Goal: Task Accomplishment & Management: Complete application form

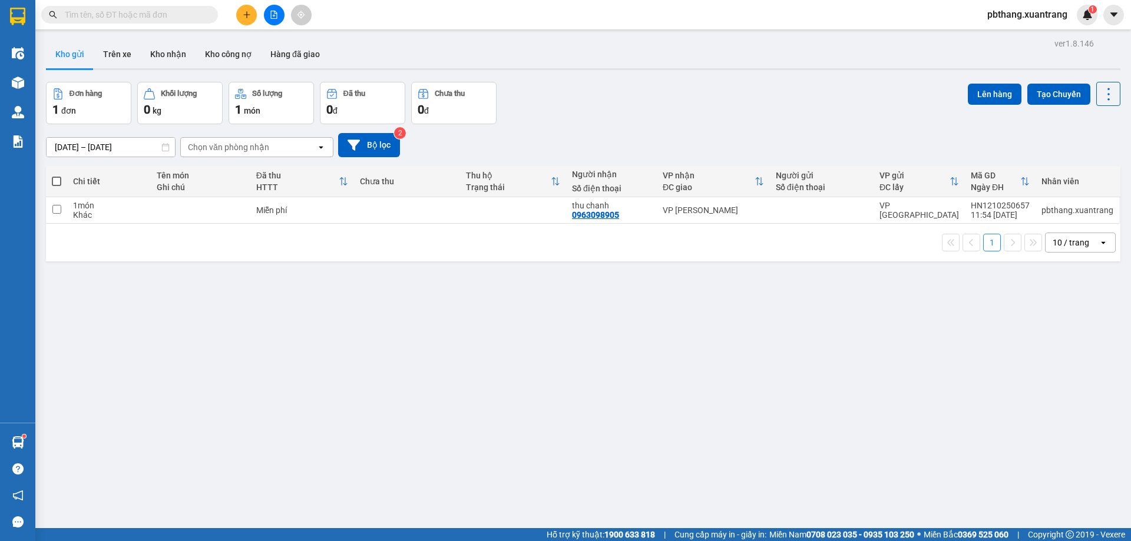
click at [247, 17] on icon "plus" at bounding box center [247, 15] width 8 height 8
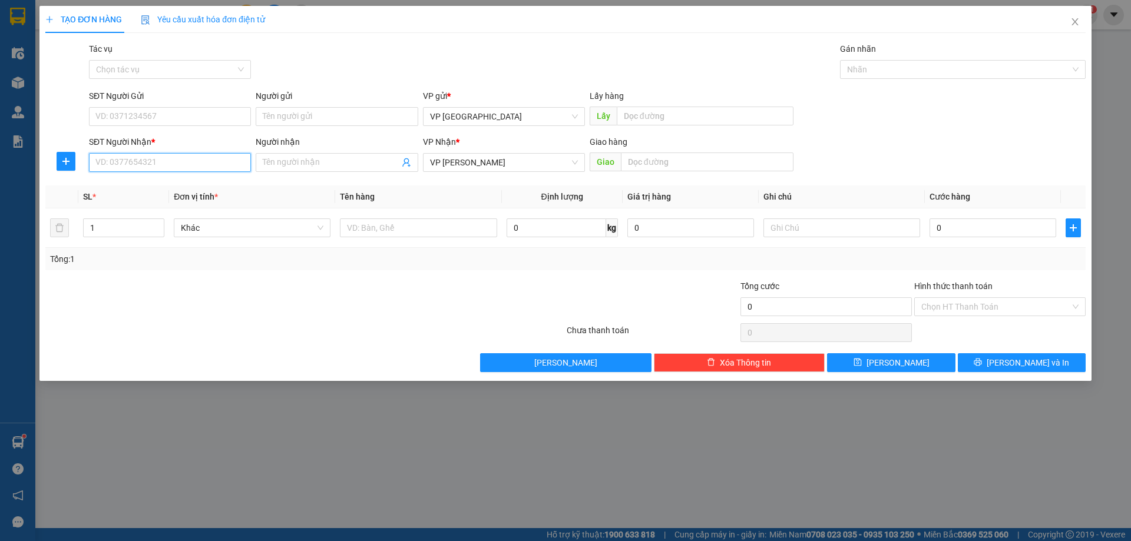
click at [203, 163] on input "SĐT Người Nhận *" at bounding box center [170, 162] width 162 height 19
type input "0983595966"
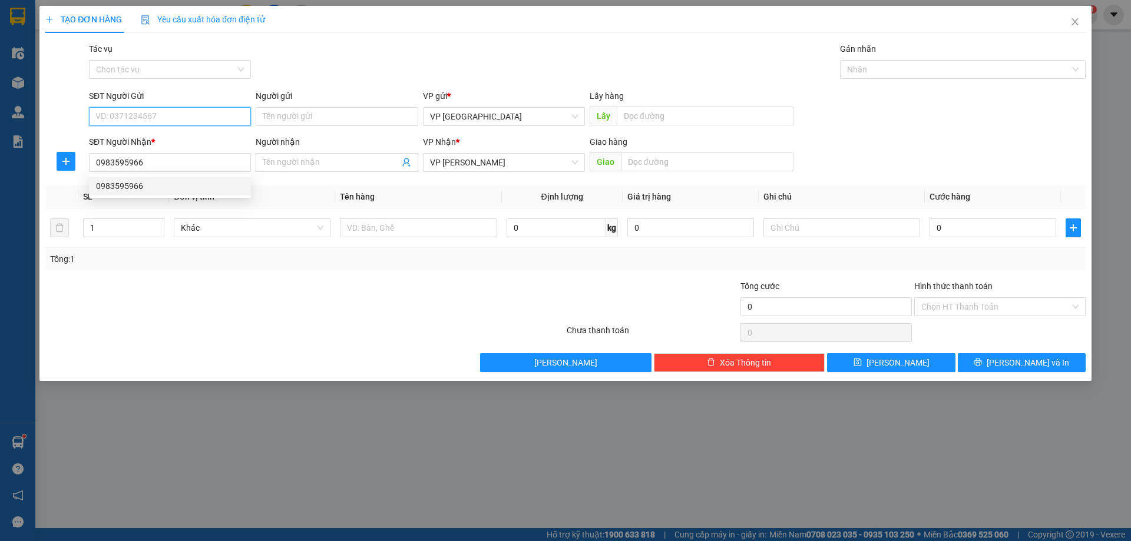
click at [217, 121] on input "SĐT Người Gửi" at bounding box center [170, 116] width 162 height 19
type input "0967055545"
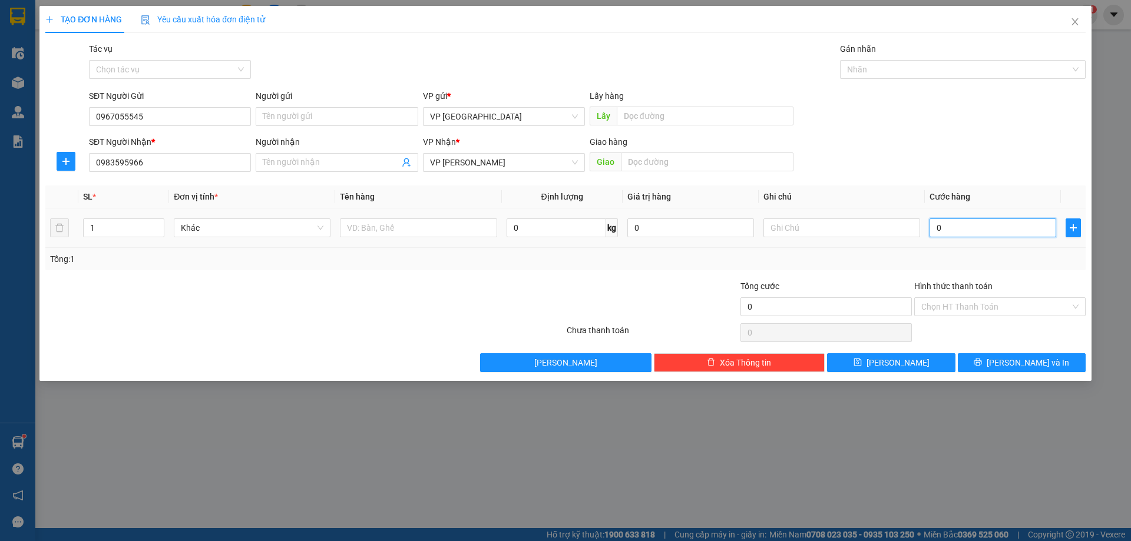
click at [980, 220] on input "0" at bounding box center [993, 228] width 127 height 19
type input "5"
type input "50"
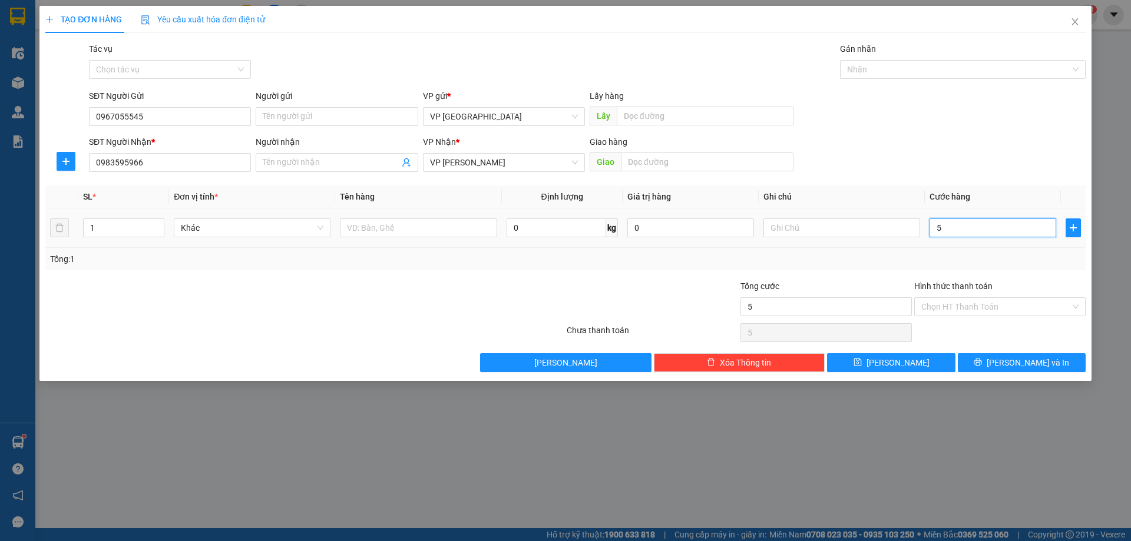
type input "50"
type input "50.000"
click at [1006, 305] on input "Hình thức thanh toán" at bounding box center [996, 307] width 149 height 18
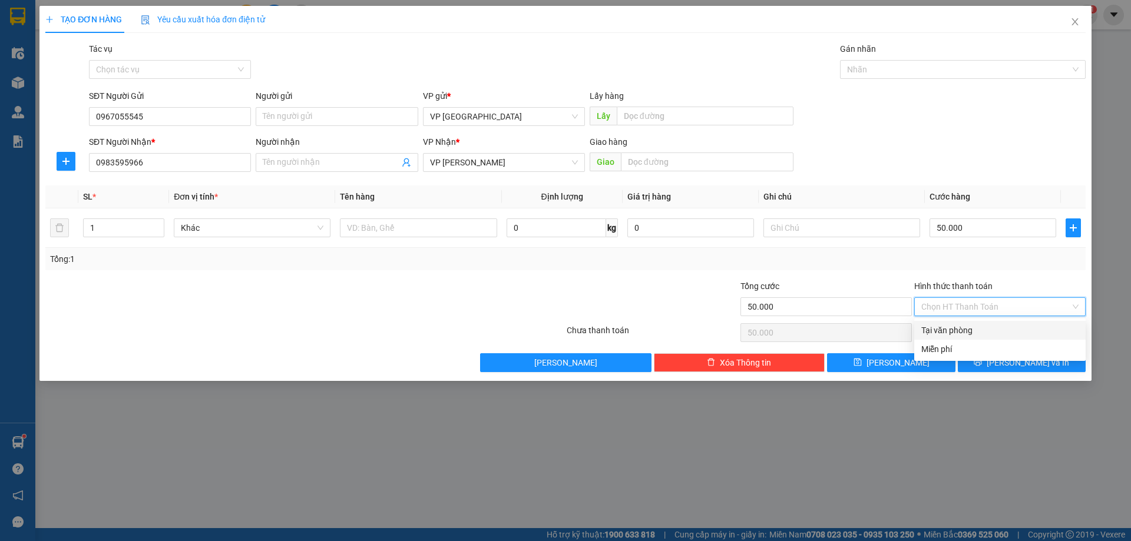
click at [980, 328] on div "Tại văn phòng" at bounding box center [1000, 330] width 157 height 13
type input "0"
click at [983, 364] on button "[PERSON_NAME] và In" at bounding box center [1022, 363] width 128 height 19
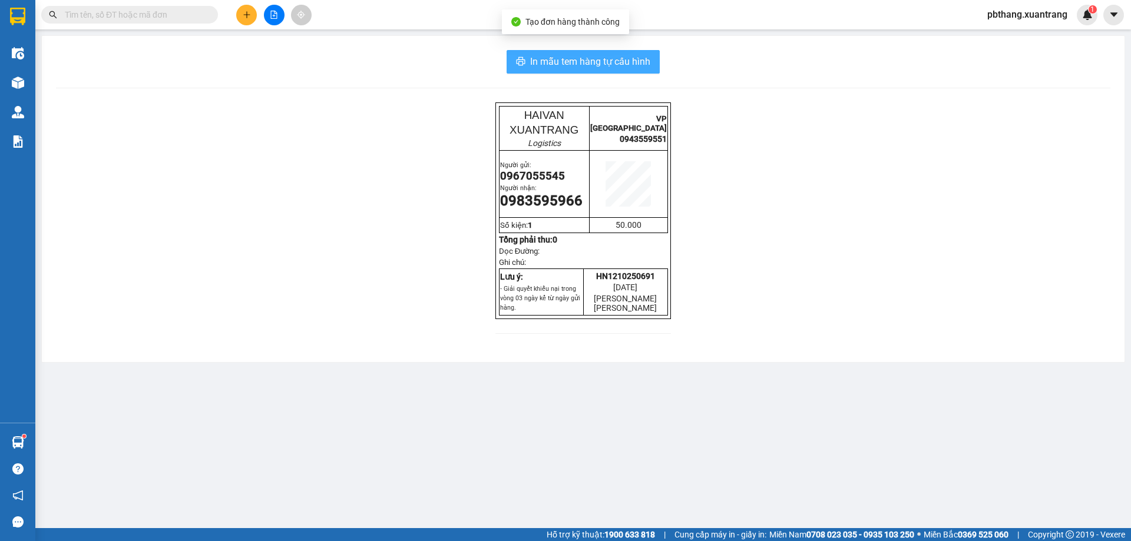
click at [642, 68] on span "In mẫu tem hàng tự cấu hình" at bounding box center [590, 61] width 120 height 15
